Goal: Navigation & Orientation: Understand site structure

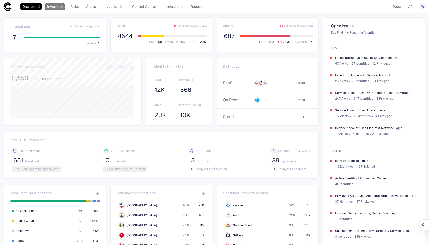
click at [56, 6] on link "Inventory" at bounding box center [55, 6] width 20 height 7
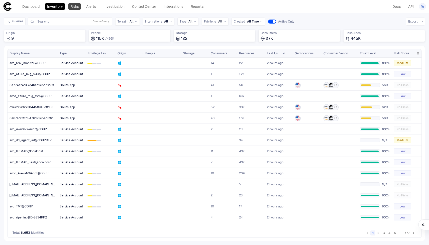
click at [71, 6] on link "Risks" at bounding box center [74, 6] width 13 height 7
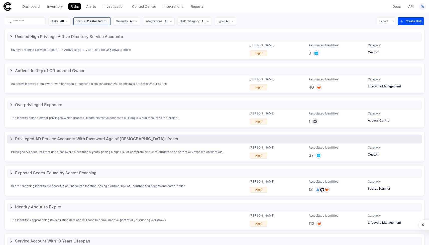
scroll to position [81, 0]
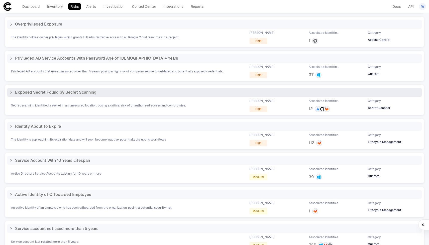
click at [113, 98] on div "Exposed Secret Found by Secret Scanning Secret scanning identified a secret in …" at bounding box center [214, 100] width 415 height 24
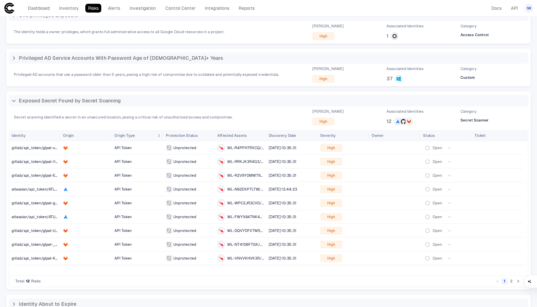
scroll to position [0, 0]
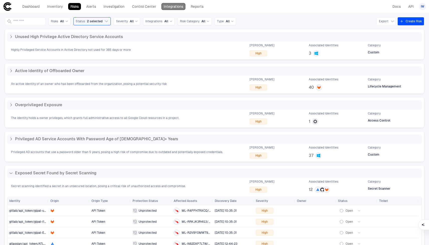
click at [172, 6] on link "Integrations" at bounding box center [173, 6] width 24 height 7
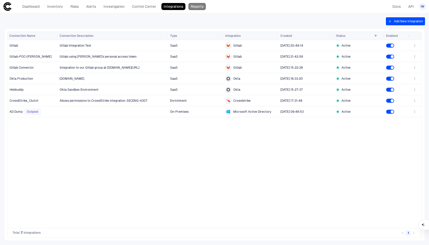
click at [194, 7] on link "Reports" at bounding box center [197, 6] width 17 height 7
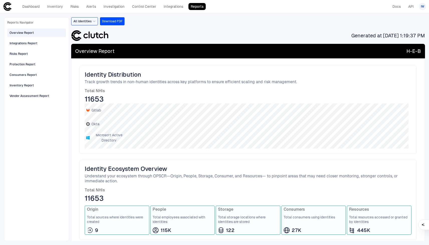
click at [221, 31] on div "Generated at [DATE] 1:19:37 PM" at bounding box center [248, 35] width 354 height 13
